Goal: Find specific page/section: Find specific page/section

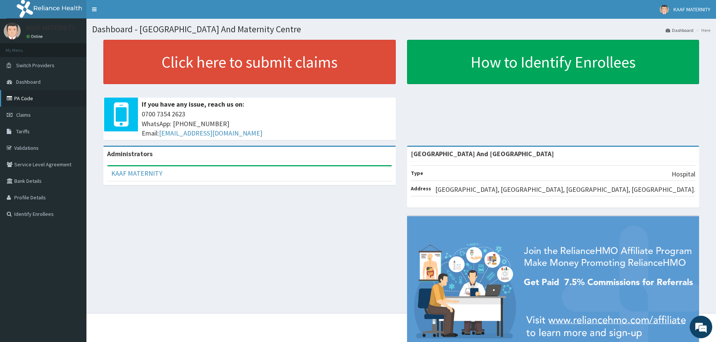
click at [29, 97] on link "PA Code" at bounding box center [43, 98] width 86 height 17
click at [27, 81] on span "Dashboard" at bounding box center [28, 82] width 24 height 7
drag, startPoint x: 30, startPoint y: 97, endPoint x: 33, endPoint y: 102, distance: 5.7
click at [30, 97] on link "PA Code" at bounding box center [43, 98] width 86 height 17
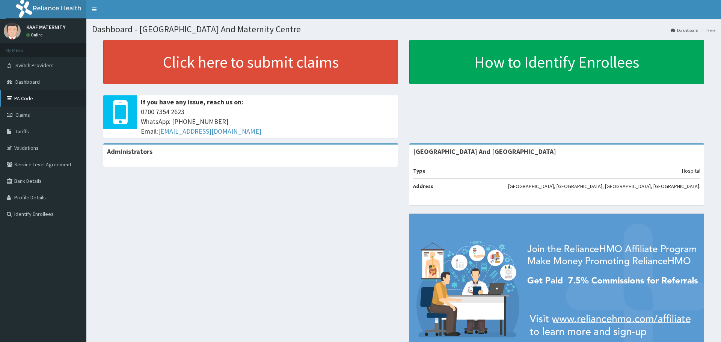
click at [23, 98] on link "PA Code" at bounding box center [43, 98] width 86 height 17
